Goal: Transaction & Acquisition: Purchase product/service

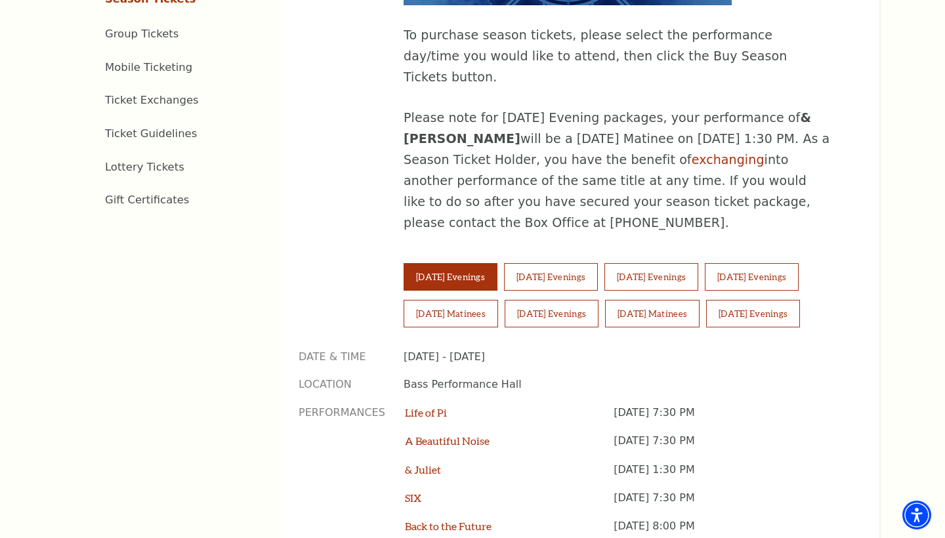
scroll to position [770, 0]
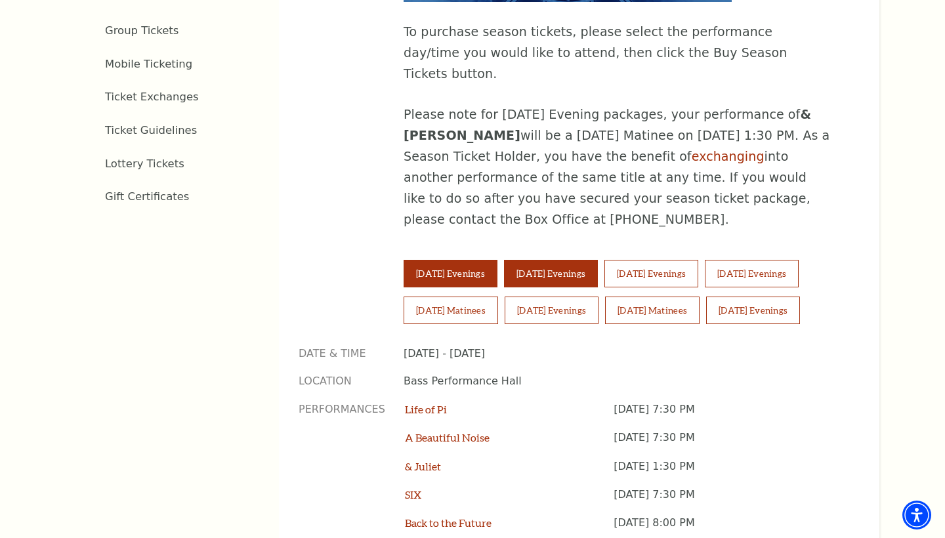
click at [572, 260] on button "[DATE] Evenings" at bounding box center [551, 274] width 94 height 28
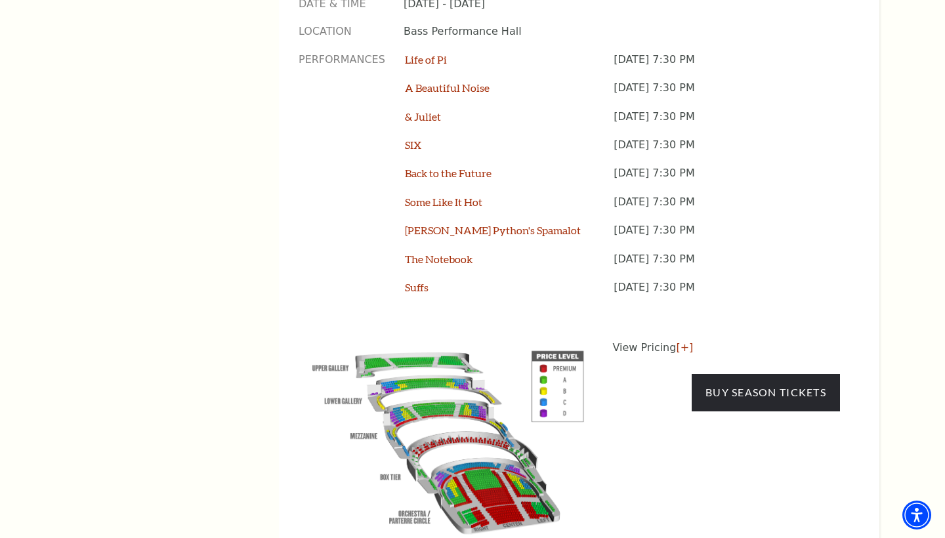
scroll to position [1125, 0]
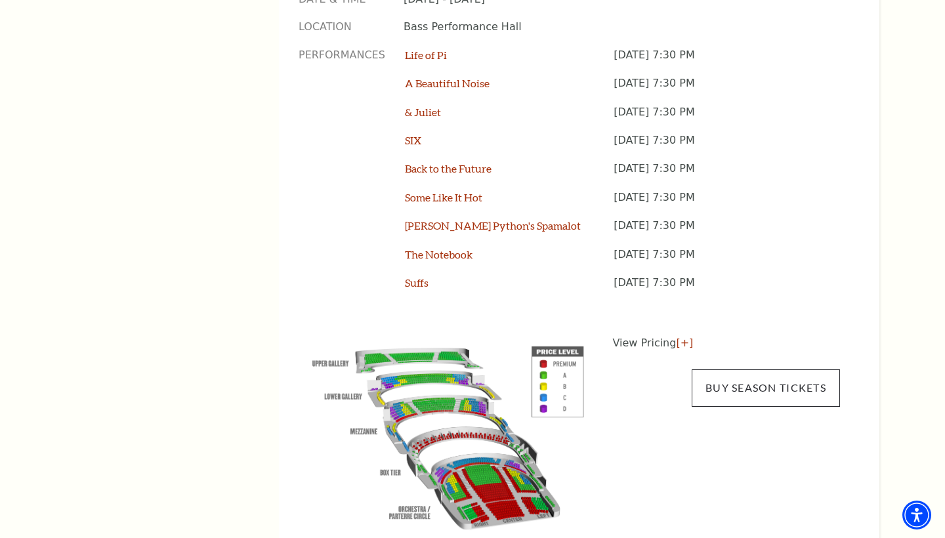
click at [780, 369] on link "Buy Season Tickets" at bounding box center [766, 387] width 148 height 37
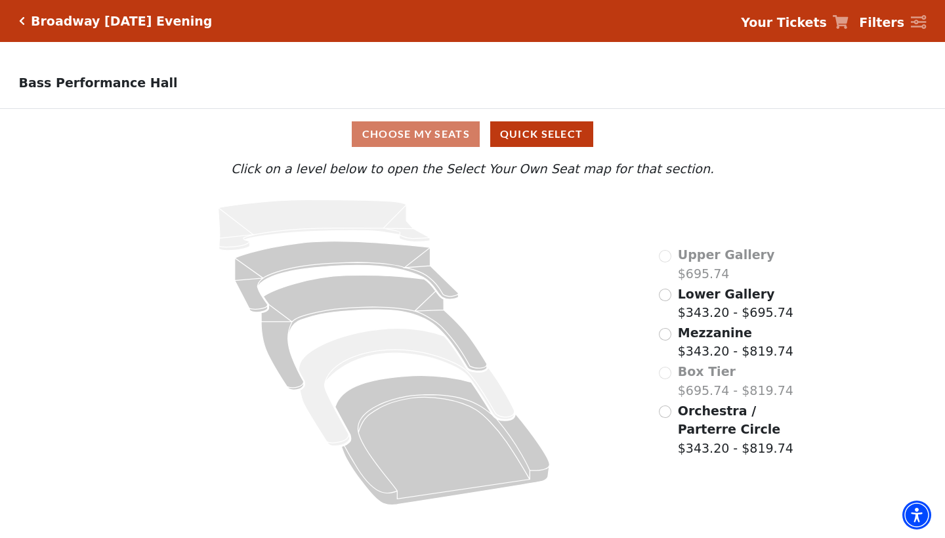
click at [667, 293] on input "Lower Gallery$343.20 - $695.74\a" at bounding box center [665, 295] width 12 height 12
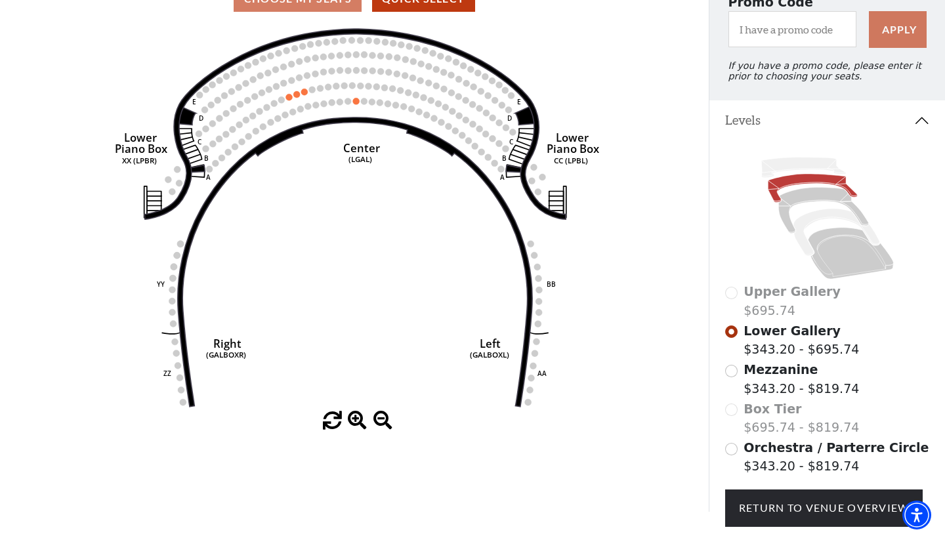
scroll to position [138, 0]
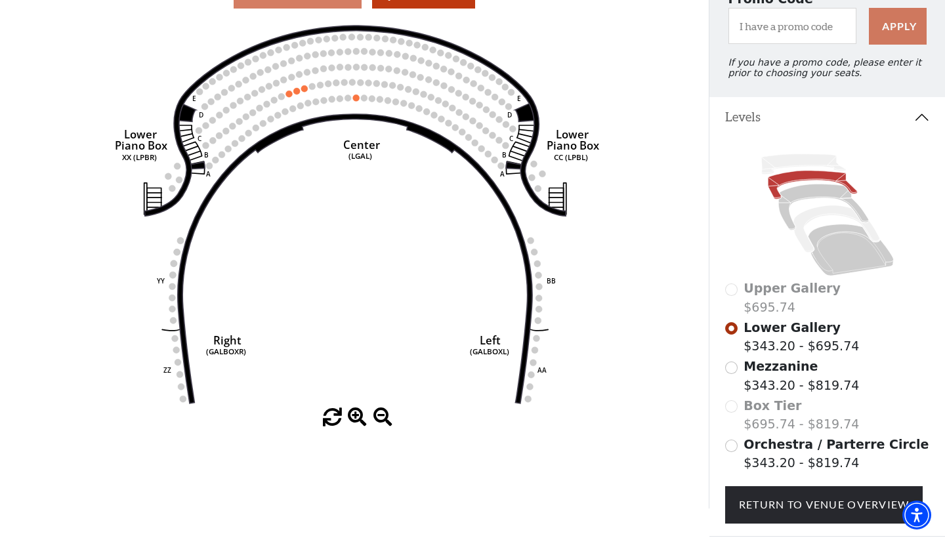
click at [734, 366] on input "Mezzanine$343.20 - $819.74\a" at bounding box center [731, 368] width 12 height 12
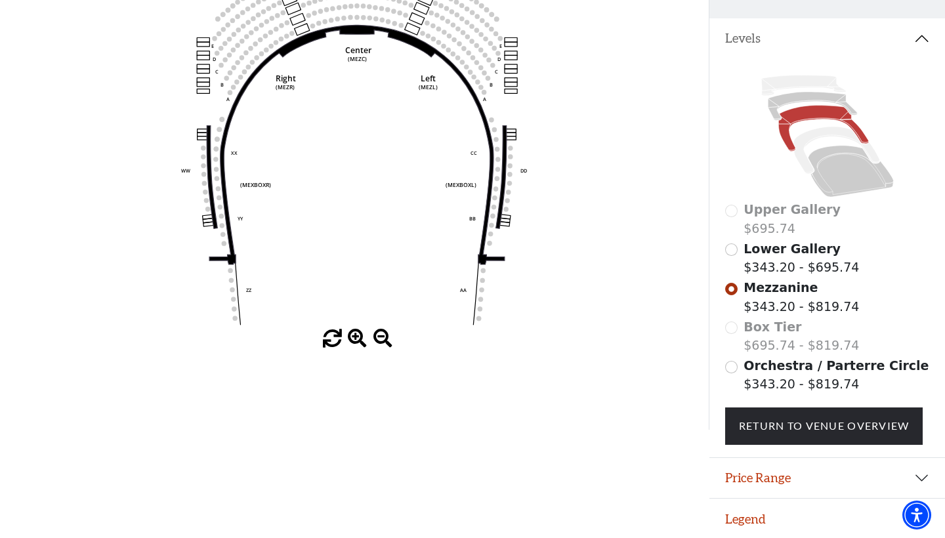
scroll to position [216, 0]
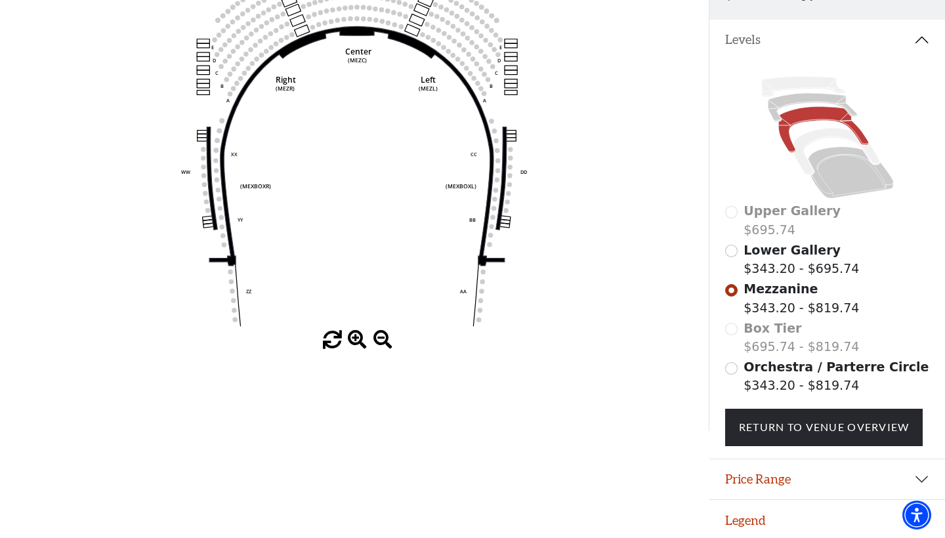
click at [734, 367] on input "Orchestra / Parterre Circle$343.20 - $819.74\a" at bounding box center [731, 368] width 12 height 12
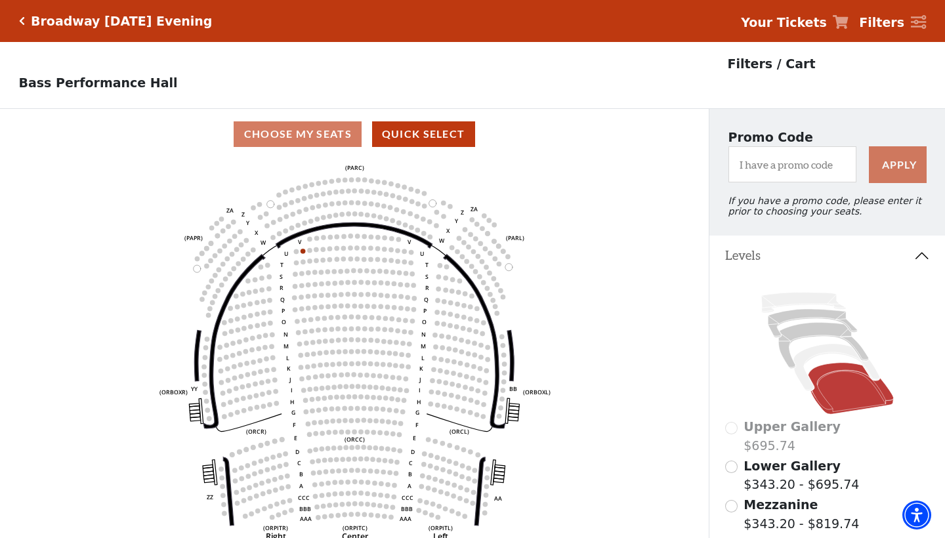
scroll to position [61, 0]
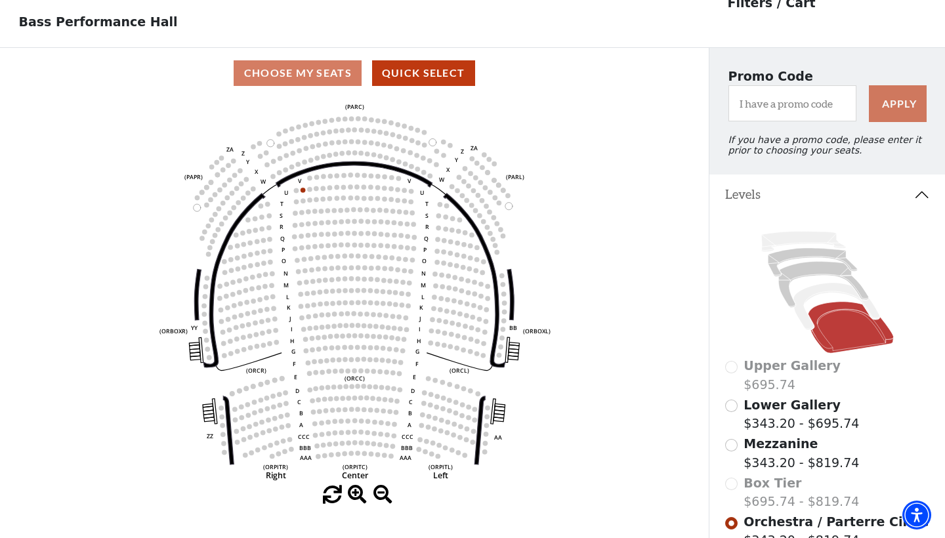
click at [735, 368] on div "Upper Gallery $695.74" at bounding box center [827, 374] width 205 height 37
click at [730, 406] on input "Lower Gallery$343.20 - $695.74\a" at bounding box center [731, 406] width 12 height 12
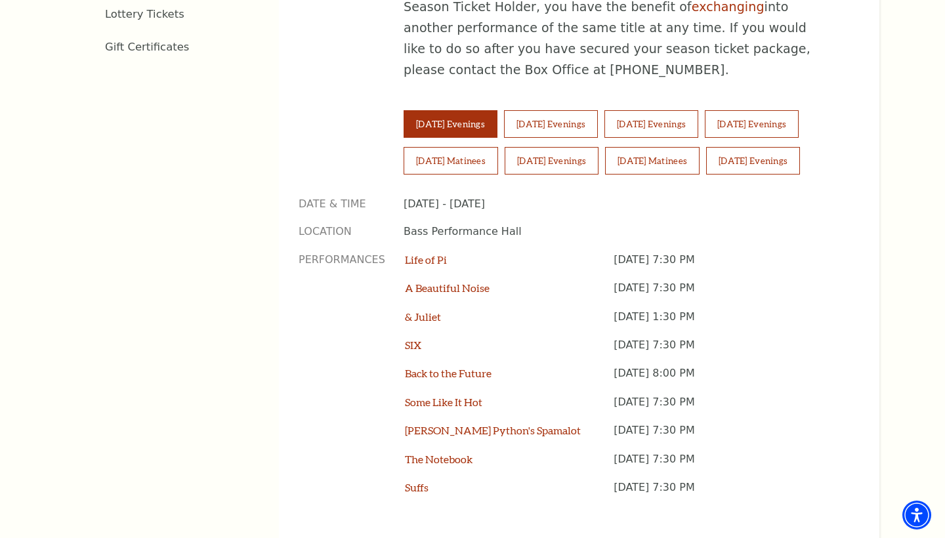
scroll to position [919, 0]
click at [643, 148] on button "Sunday Matinees" at bounding box center [652, 162] width 95 height 28
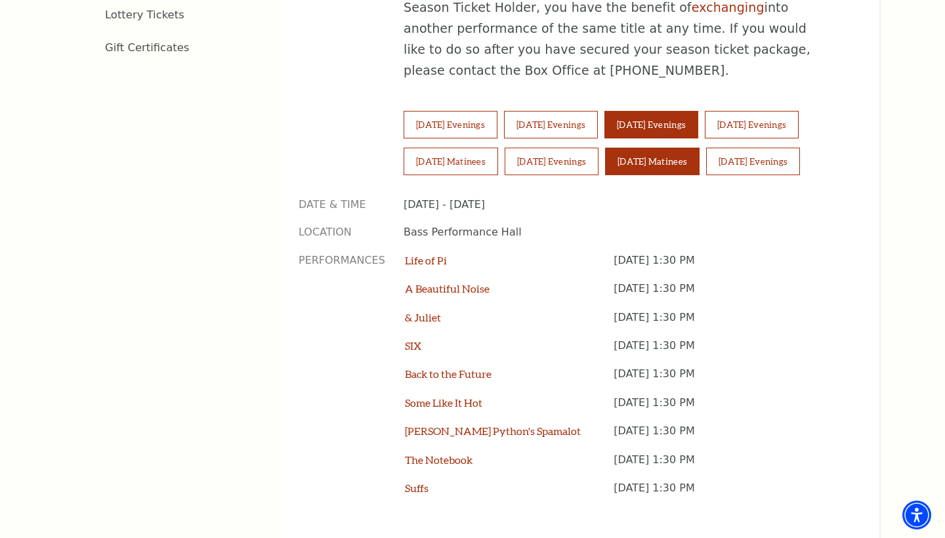
click at [698, 111] on button "Thursday Evenings" at bounding box center [651, 125] width 94 height 28
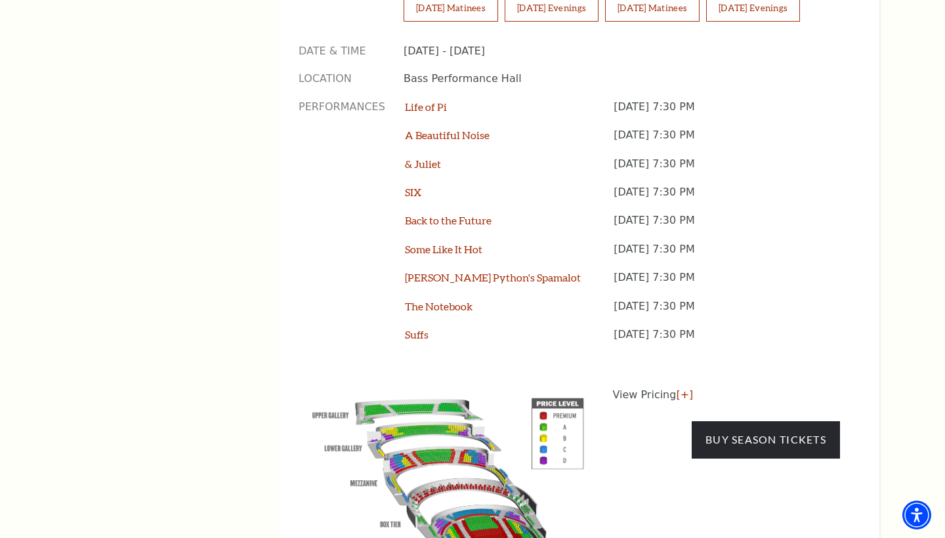
scroll to position [1074, 0]
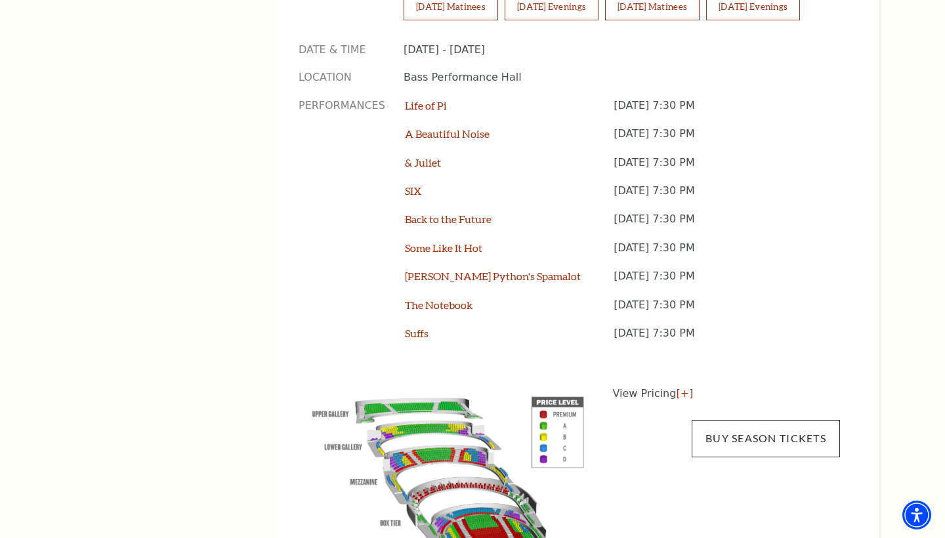
click at [768, 420] on link "Buy Season Tickets" at bounding box center [766, 438] width 148 height 37
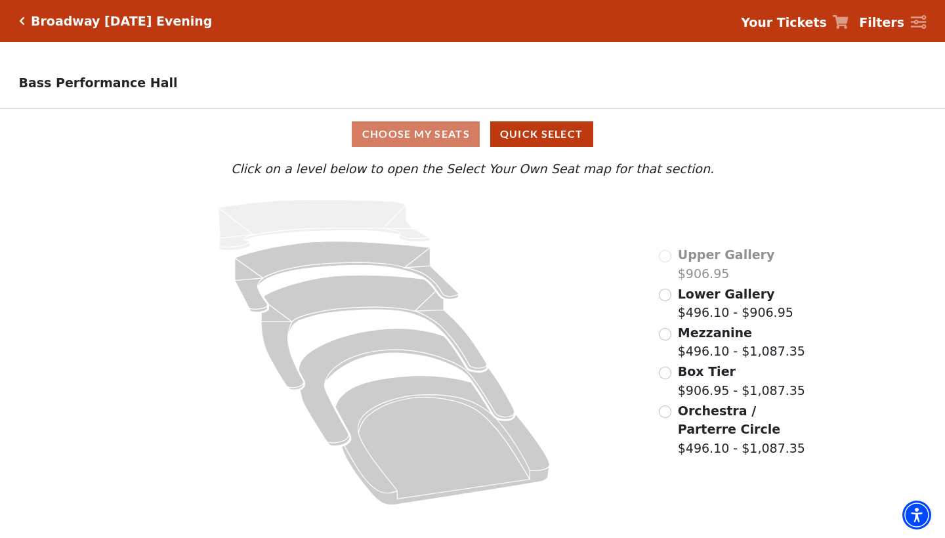
click at [667, 297] on input "Lower Gallery$496.10 - $906.95\a" at bounding box center [665, 295] width 12 height 12
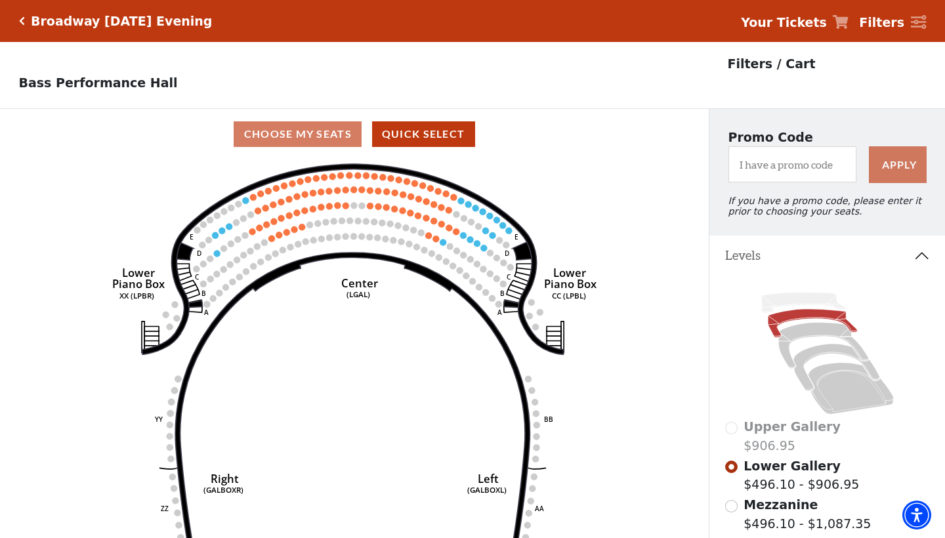
scroll to position [61, 0]
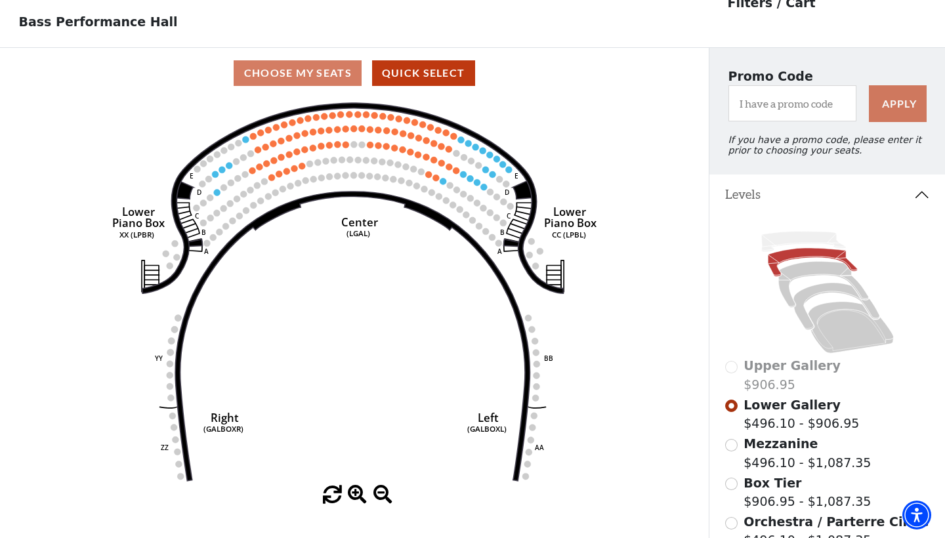
click at [734, 444] on input "Mezzanine$496.10 - $1,087.35\a" at bounding box center [731, 445] width 12 height 12
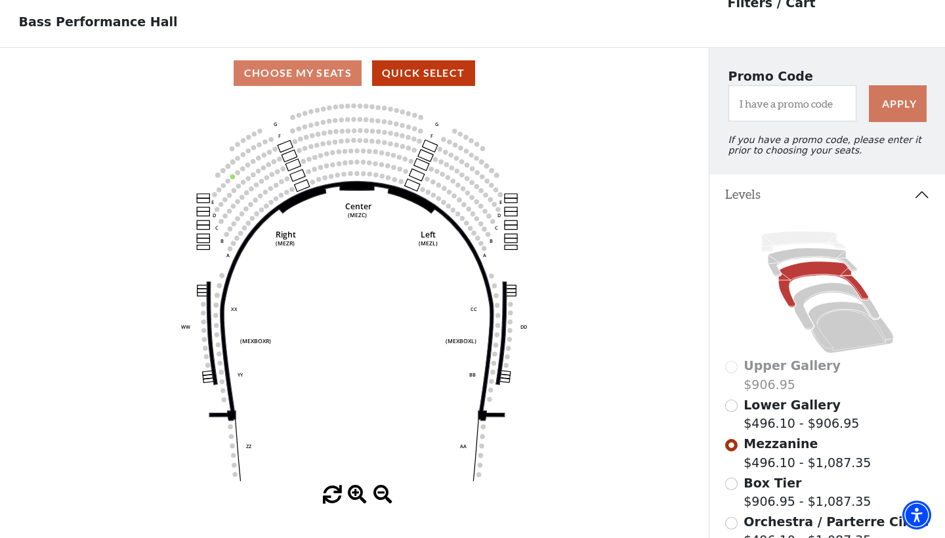
click at [734, 486] on input "Box Tier$906.95 - $1,087.35\a" at bounding box center [731, 484] width 12 height 12
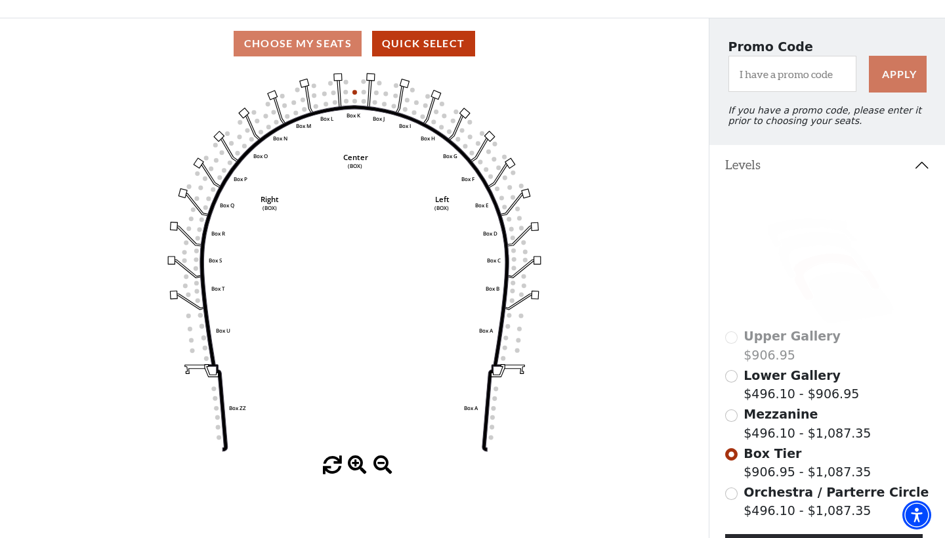
scroll to position [96, 0]
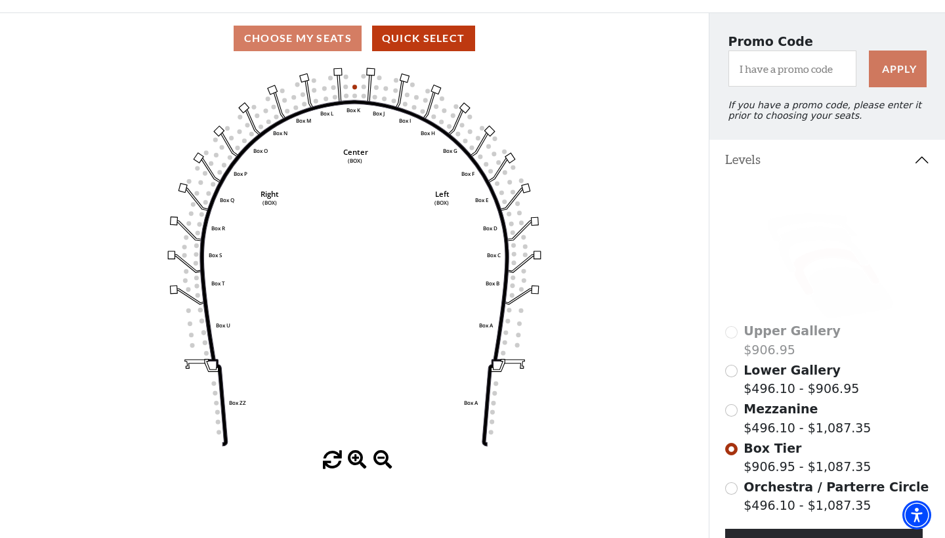
click at [735, 488] on input "Orchestra / Parterre Circle$496.10 - $1,087.35\a" at bounding box center [731, 488] width 12 height 12
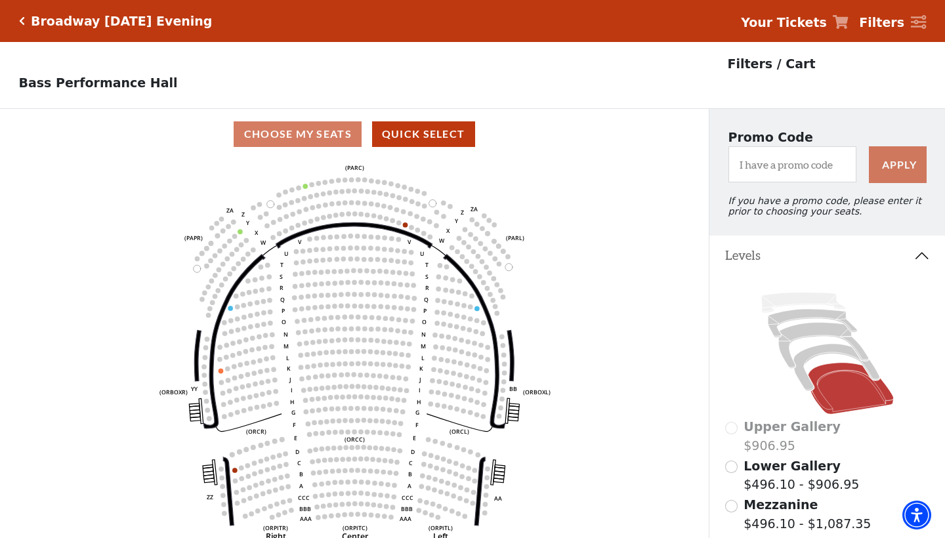
scroll to position [61, 0]
